Goal: Information Seeking & Learning: Learn about a topic

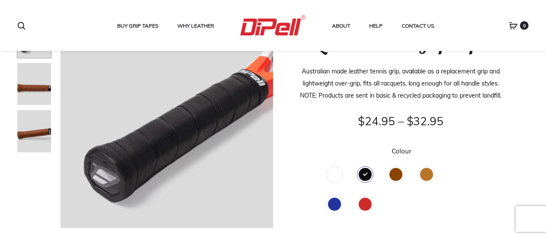
scroll to position [102, 0]
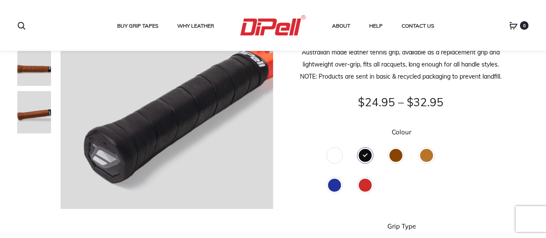
click at [394, 152] on div "Brown" at bounding box center [396, 155] width 13 height 13
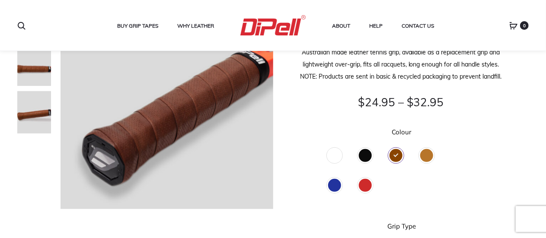
click at [427, 153] on div "Tan" at bounding box center [427, 155] width 13 height 13
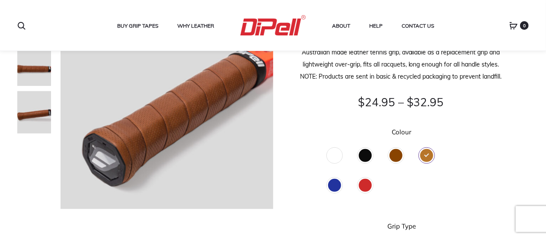
click at [334, 188] on div "Blue" at bounding box center [334, 185] width 13 height 13
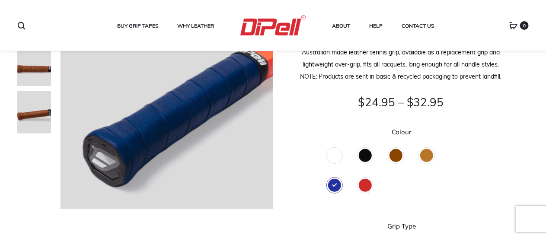
click at [368, 186] on div "Red" at bounding box center [365, 185] width 13 height 13
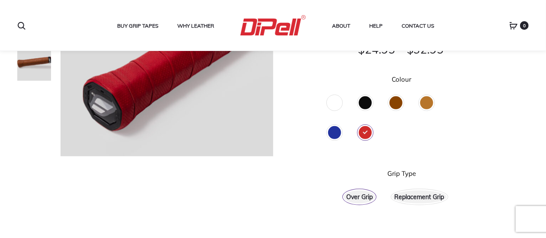
scroll to position [150, 0]
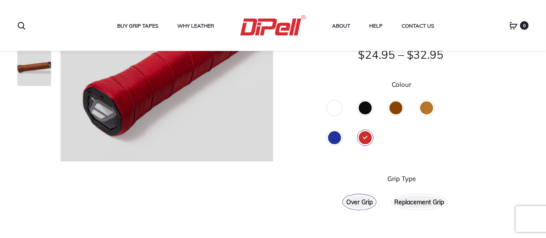
click at [406, 201] on div "Replacement Grip" at bounding box center [420, 202] width 54 height 13
click at [368, 204] on div "Over Grip" at bounding box center [359, 202] width 31 height 13
click at [408, 201] on div "Replacement Grip" at bounding box center [420, 202] width 54 height 13
click at [363, 204] on div "Over Grip" at bounding box center [359, 202] width 31 height 13
click at [411, 199] on div "Replacement Grip" at bounding box center [420, 202] width 54 height 13
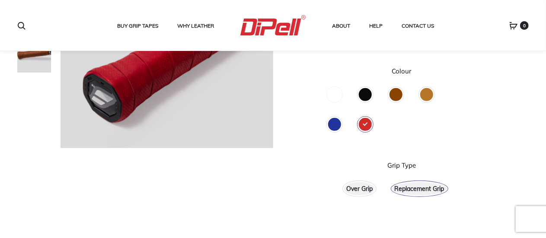
scroll to position [163, 0]
click at [365, 193] on div "Over Grip" at bounding box center [359, 189] width 31 height 13
click at [195, 25] on link "Why Leather" at bounding box center [195, 25] width 37 height 11
